Goal: Transaction & Acquisition: Obtain resource

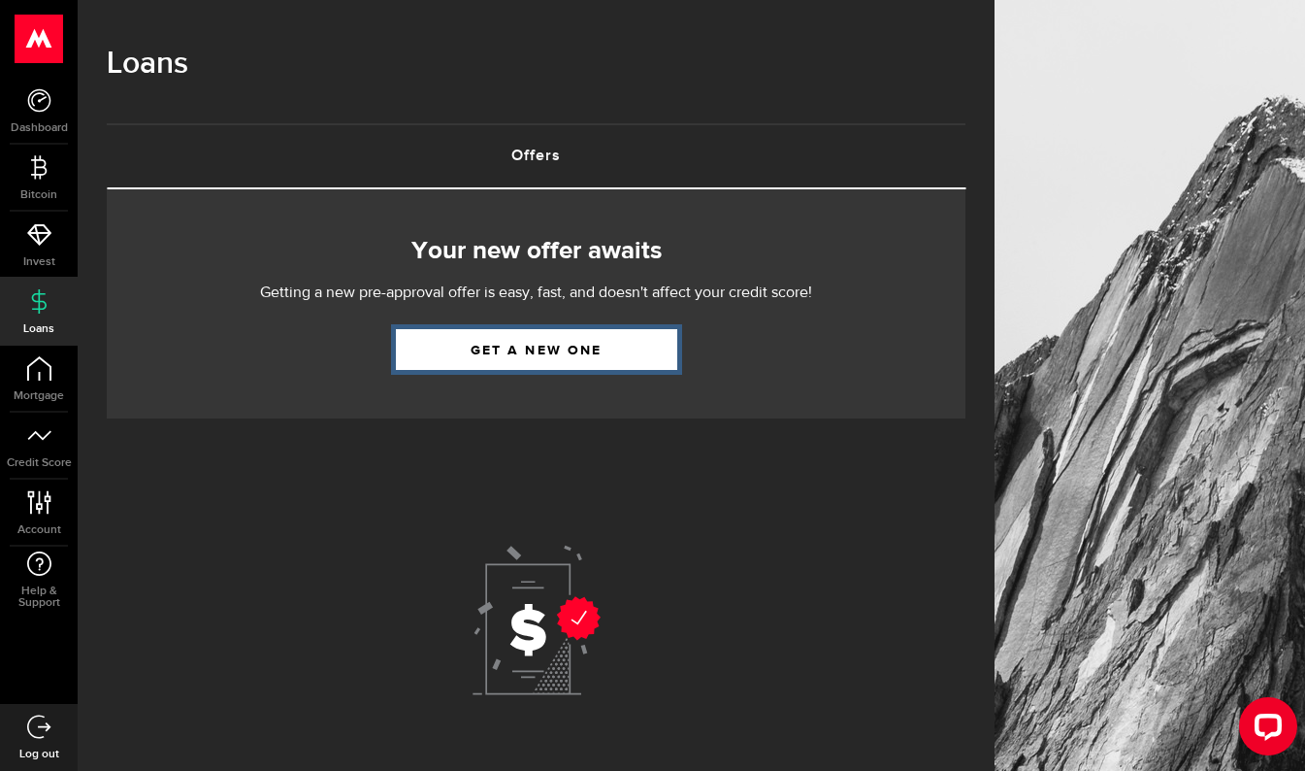
click at [498, 342] on link "Get a new one" at bounding box center [536, 349] width 281 height 41
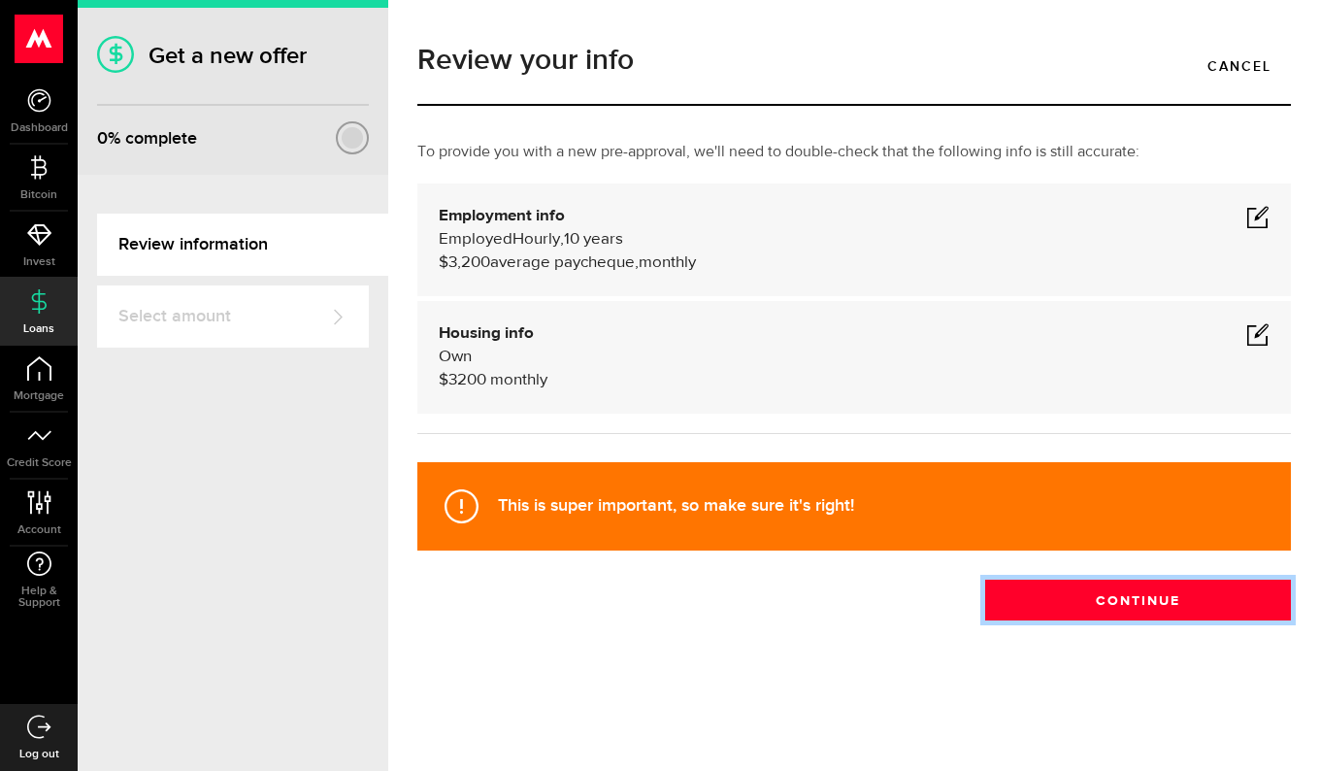
click at [1138, 602] on button "Continue" at bounding box center [1138, 599] width 306 height 41
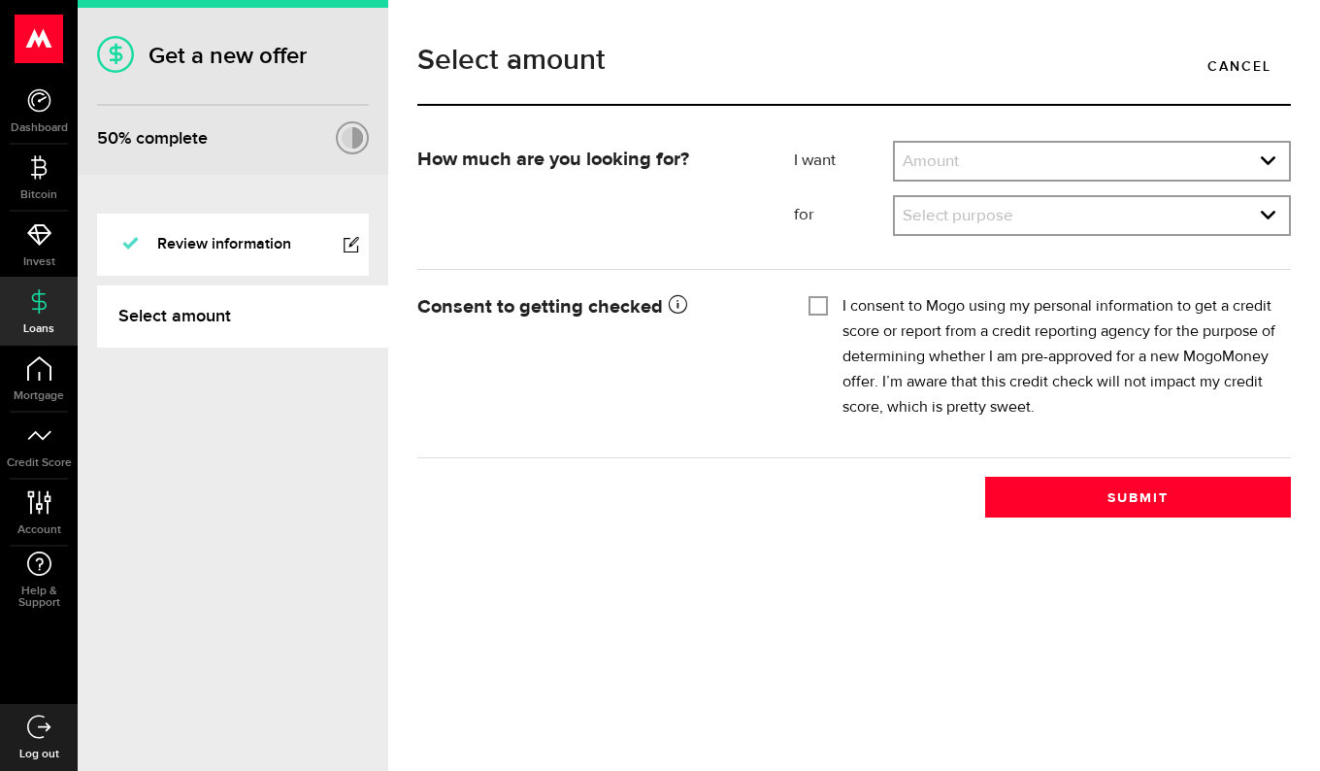
click at [999, 156] on link "expand select" at bounding box center [1092, 161] width 394 height 37
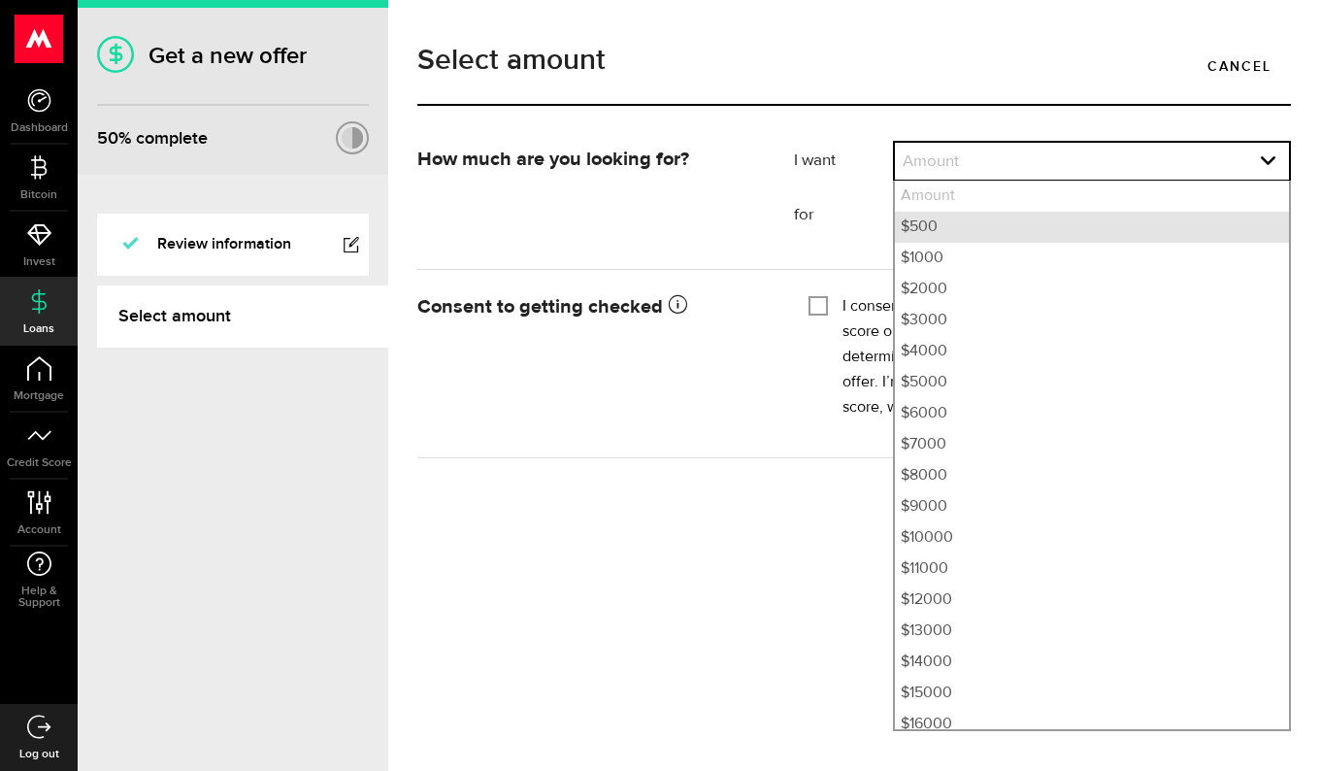
click at [947, 228] on li "$500" at bounding box center [1092, 227] width 394 height 31
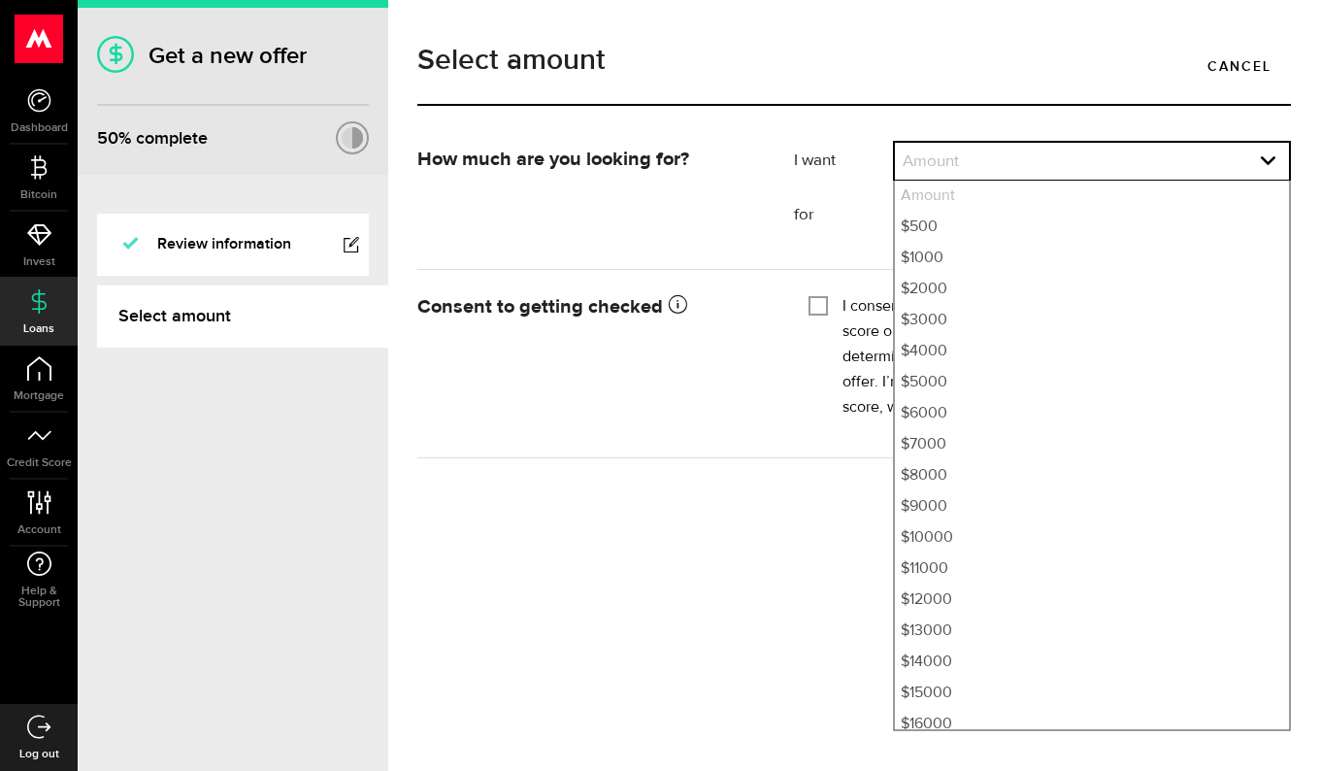
select select "500"
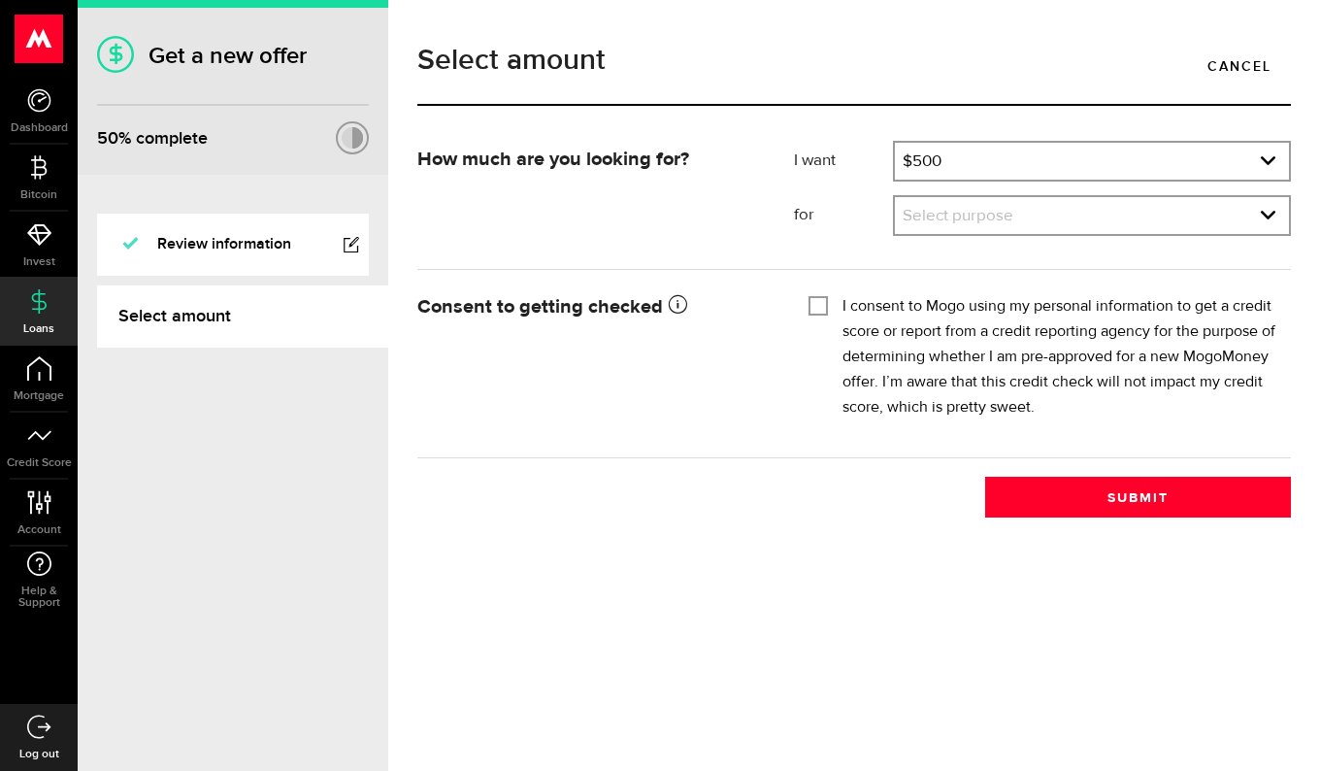
click at [949, 228] on link "expand select" at bounding box center [1092, 215] width 394 height 37
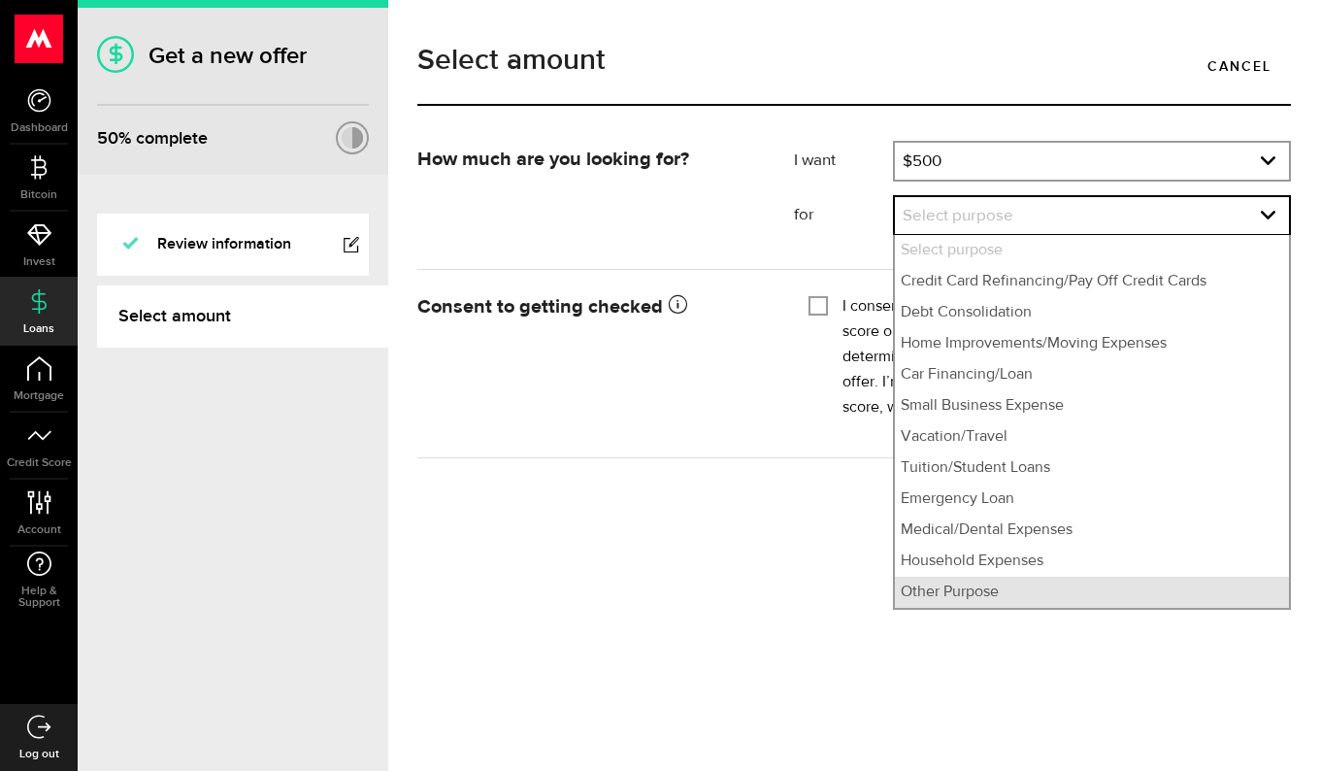
click at [979, 594] on li "Other Purpose" at bounding box center [1092, 591] width 394 height 31
select select "Other Purpose"
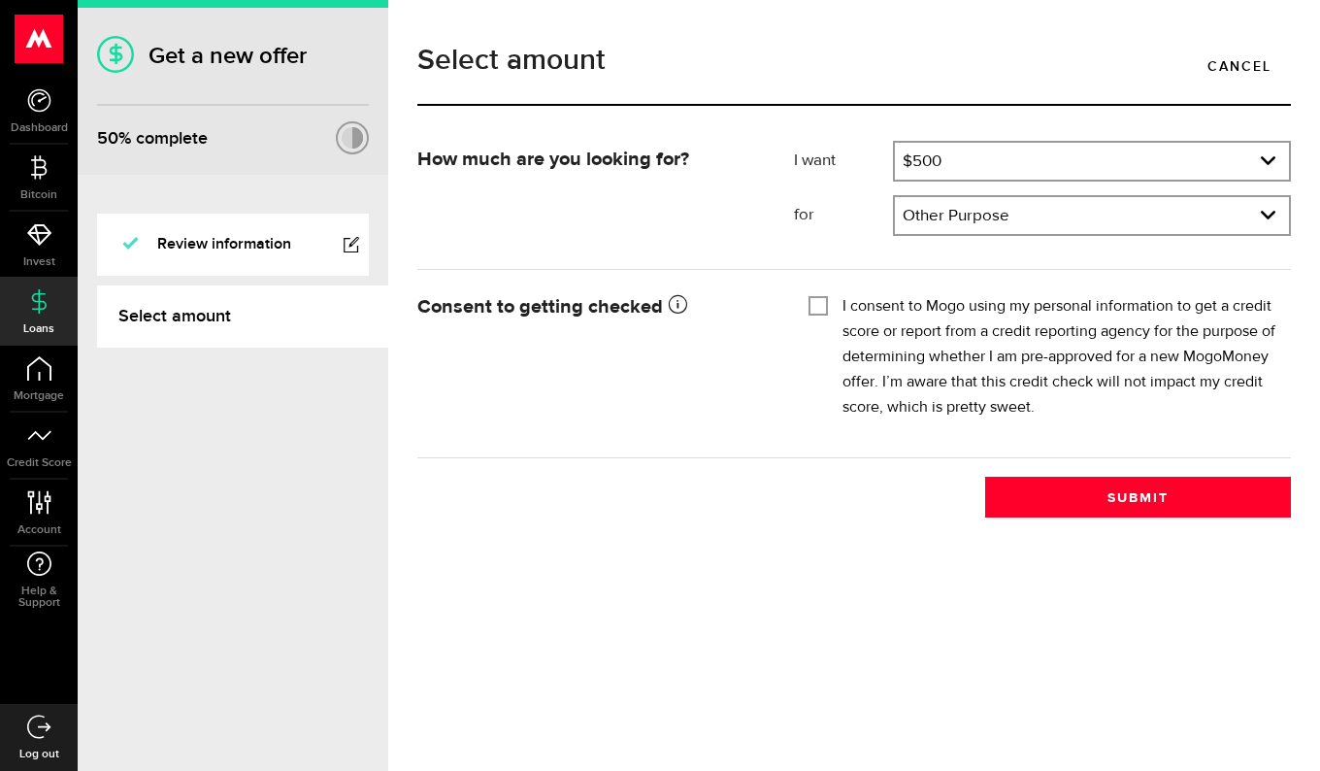
click at [805, 299] on div "Tick this box so that we can show you your credit score! I consent to Mogo usin…" at bounding box center [1042, 362] width 497 height 149
click at [826, 293] on fieldset "I consent to Mogo using my personal information to get a credit score or report…" at bounding box center [1042, 354] width 468 height 132
click at [828, 306] on div "I consent to Mogo using my personal information to get a credit score or report…" at bounding box center [1042, 357] width 468 height 126
click at [818, 310] on input "I consent to Mogo using my personal information to get a credit score or report…" at bounding box center [817, 303] width 19 height 19
checkbox input "true"
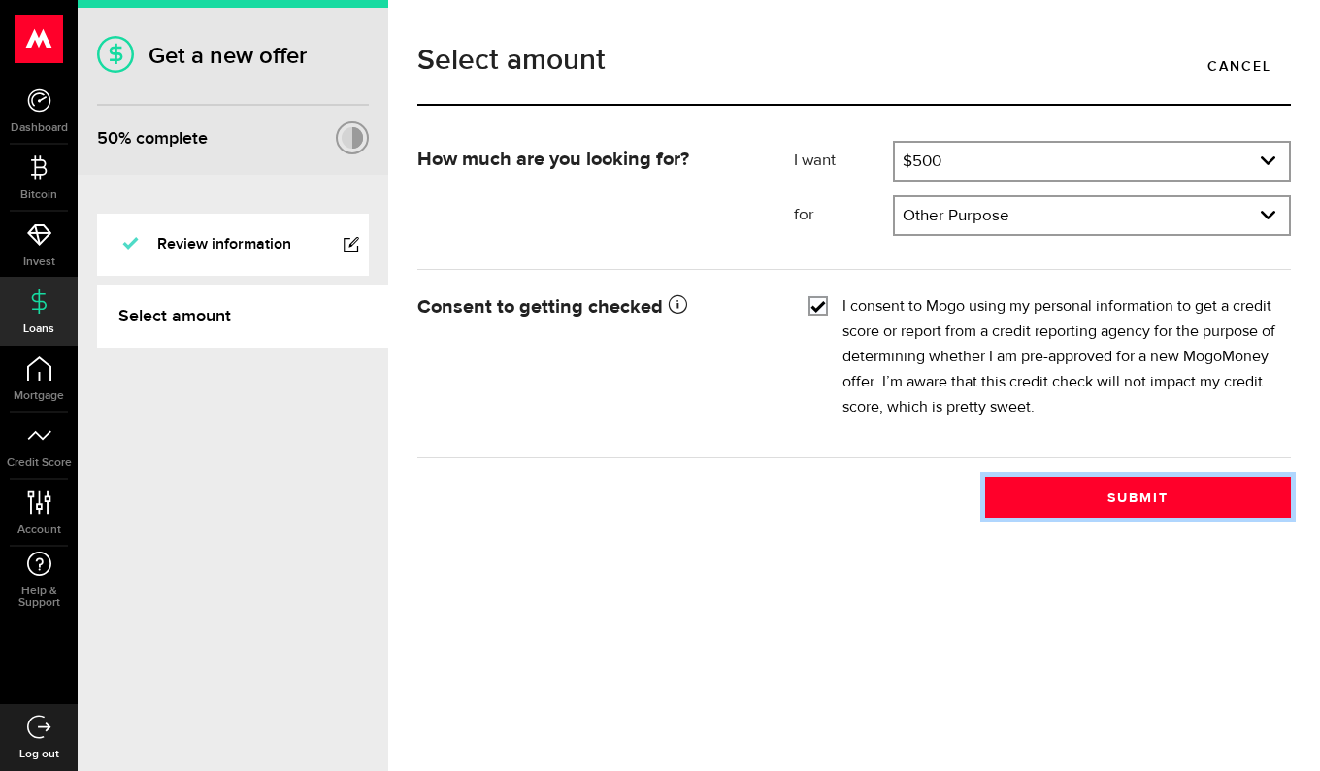
click at [1052, 493] on button "Submit" at bounding box center [1138, 496] width 306 height 41
click at [1273, 157] on use "expand select" at bounding box center [1268, 160] width 15 height 9
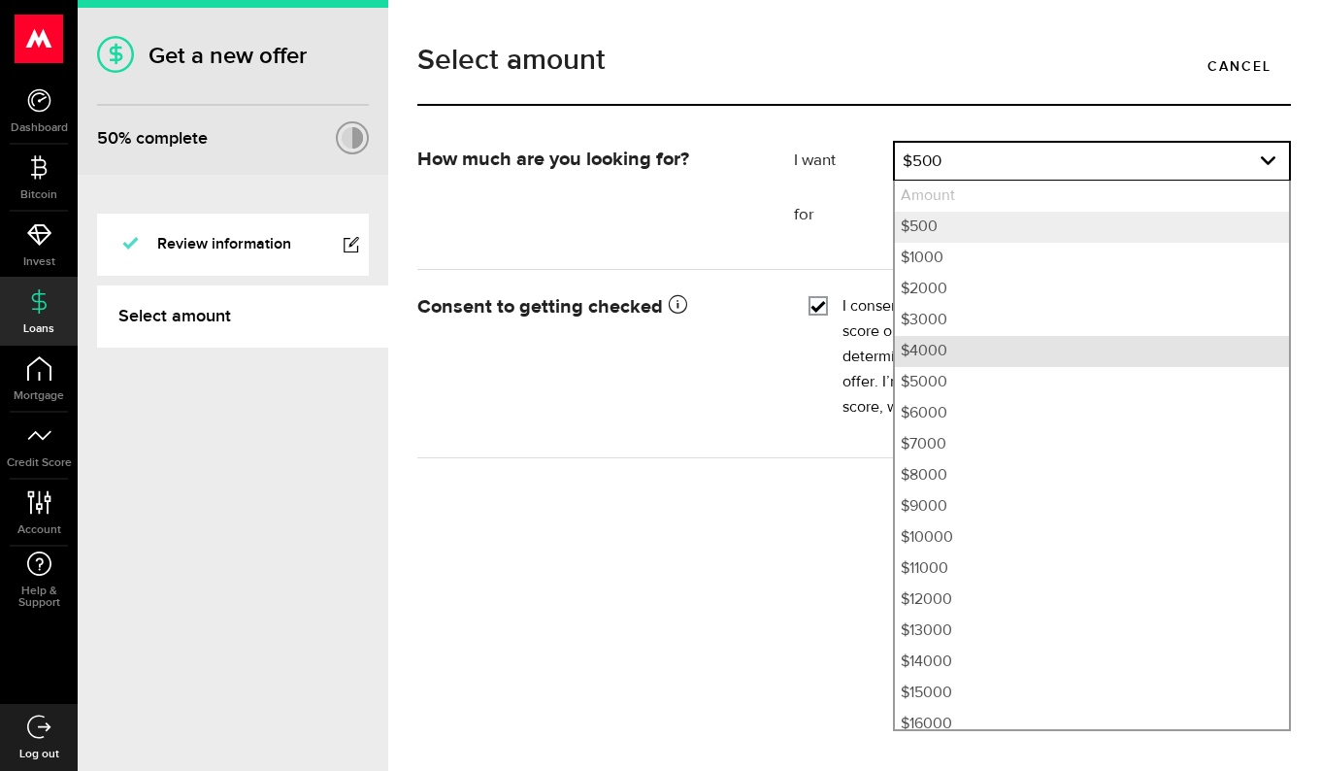
click at [930, 366] on li "$4000" at bounding box center [1092, 351] width 394 height 31
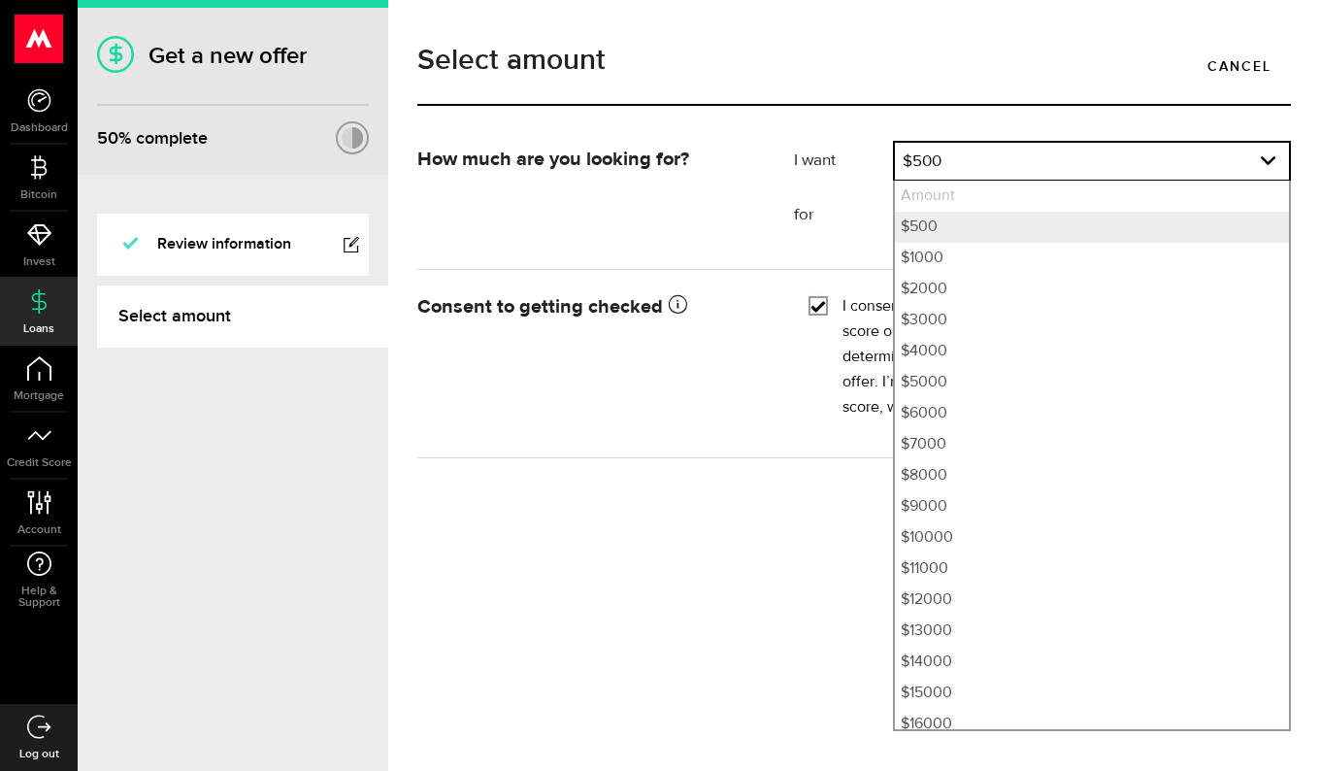
select select "4000"
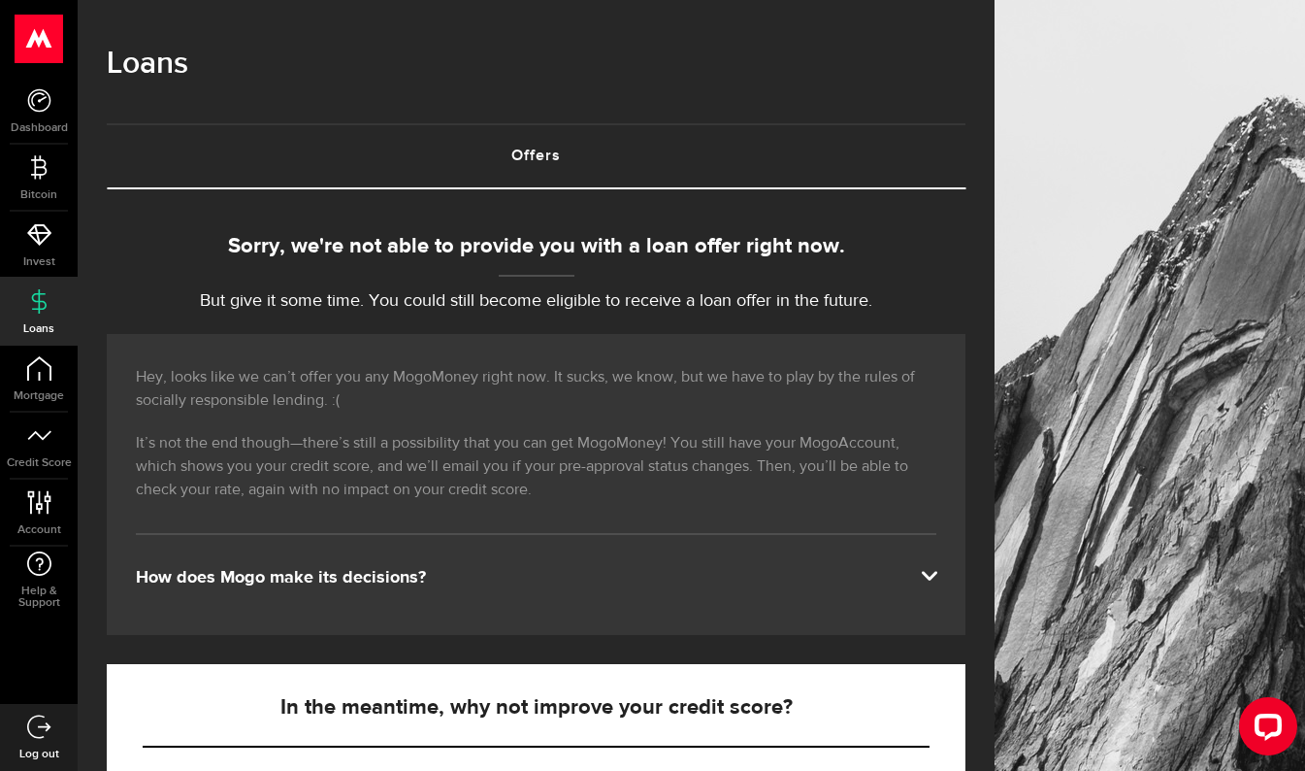
click at [38, 315] on link "Loans" at bounding box center [39, 312] width 78 height 66
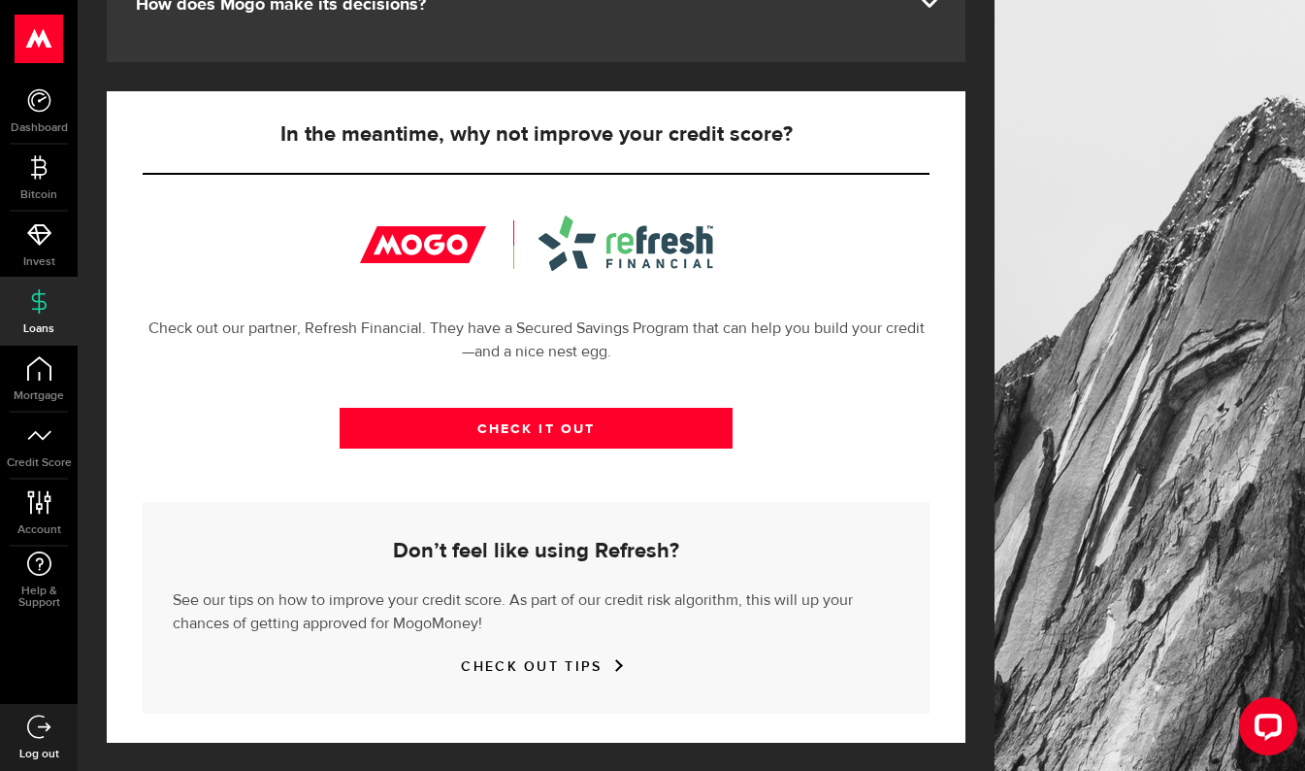
scroll to position [575, 0]
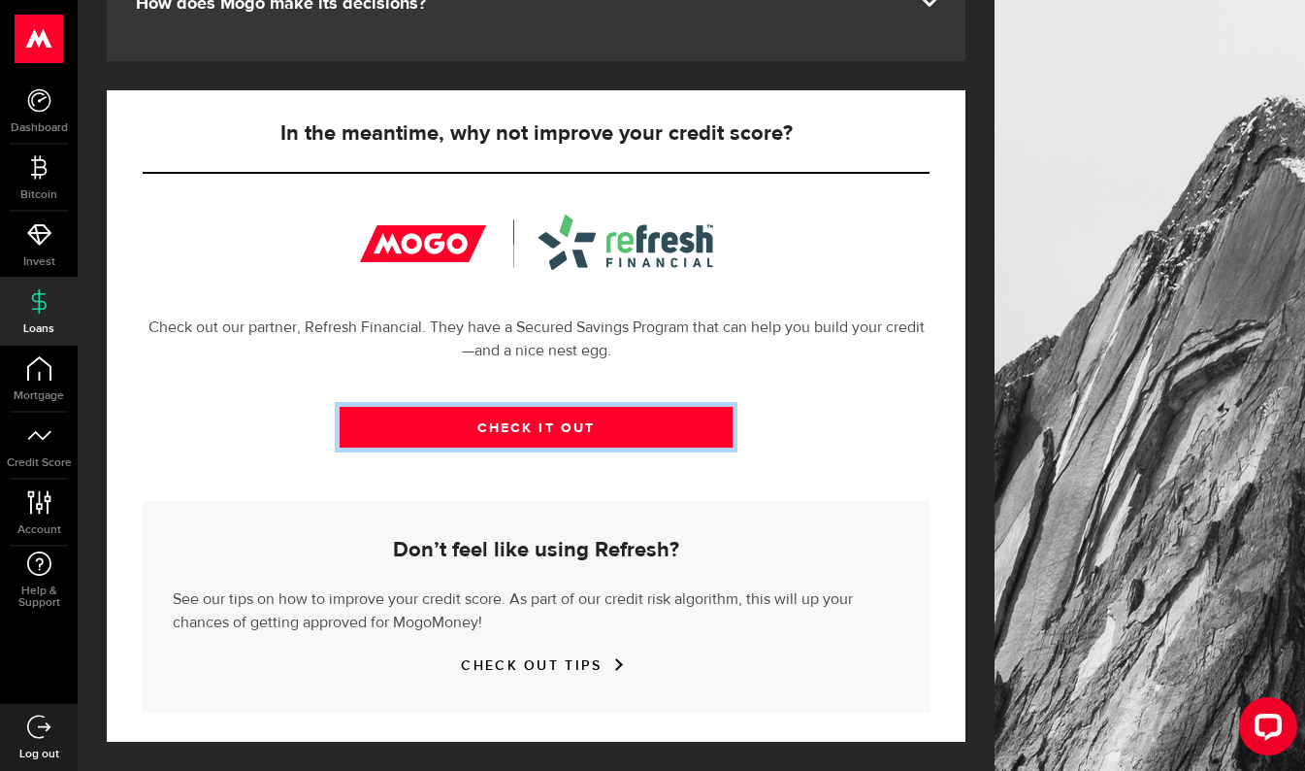
click at [507, 423] on link "CHECK IT OUT" at bounding box center [537, 427] width 394 height 41
